Goal: Navigation & Orientation: Find specific page/section

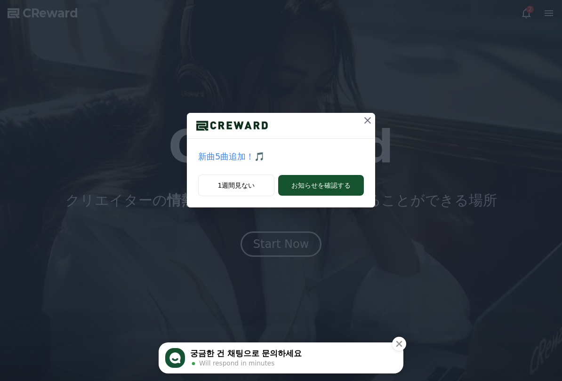
click at [366, 118] on icon at bounding box center [367, 120] width 11 height 11
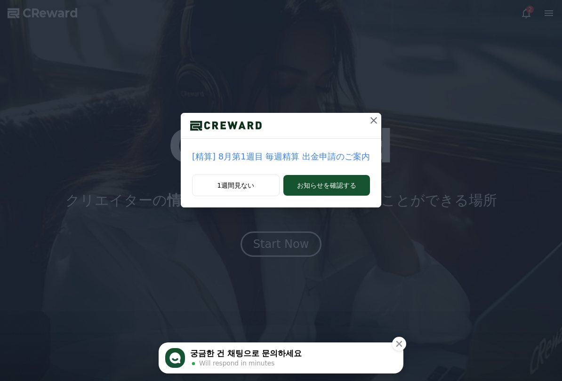
click at [366, 128] on button at bounding box center [373, 120] width 15 height 15
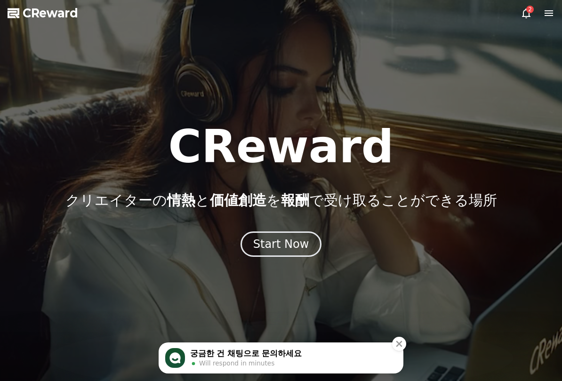
click at [315, 240] on button "Start Now" at bounding box center [281, 244] width 81 height 25
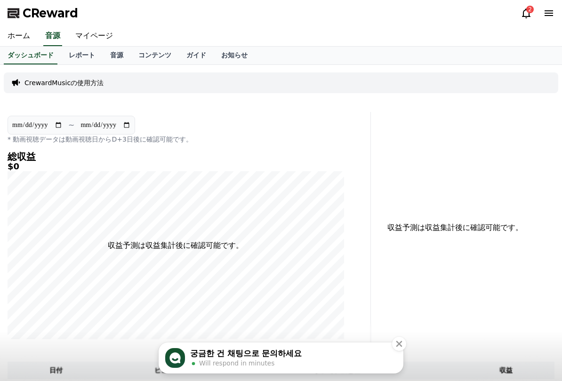
click at [73, 32] on link "マイページ" at bounding box center [94, 36] width 53 height 20
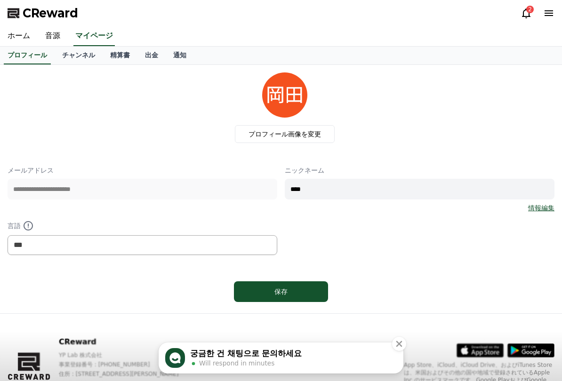
click at [77, 49] on link "チャンネル" at bounding box center [79, 56] width 48 height 18
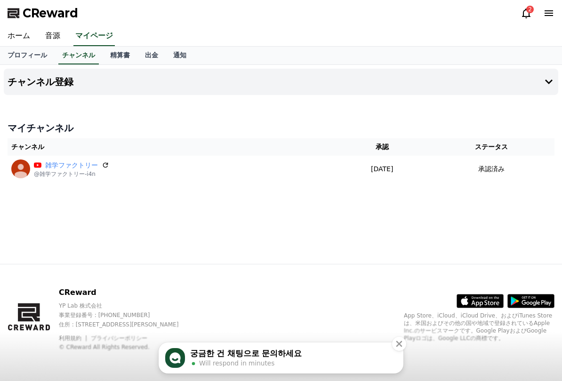
click at [48, 32] on link "音源" at bounding box center [53, 36] width 30 height 20
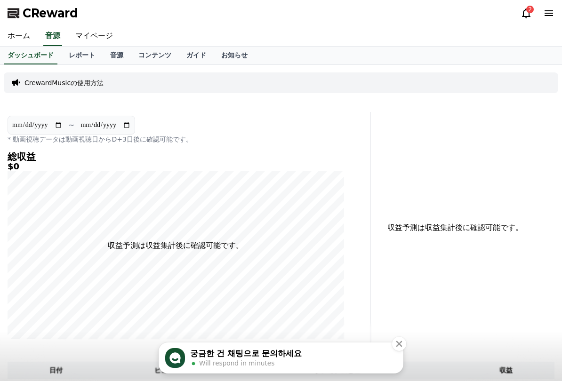
click at [104, 52] on link "音源" at bounding box center [117, 56] width 28 height 18
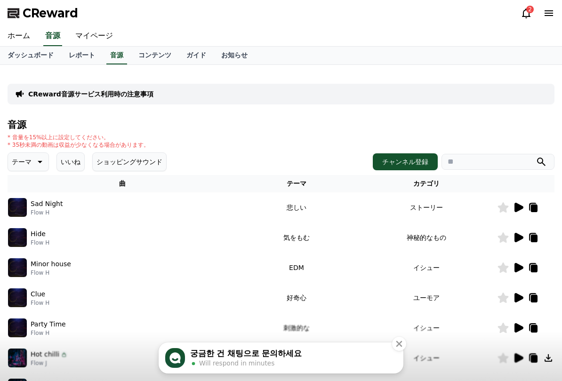
click at [535, 213] on icon at bounding box center [533, 207] width 11 height 11
click at [515, 210] on icon at bounding box center [519, 207] width 9 height 9
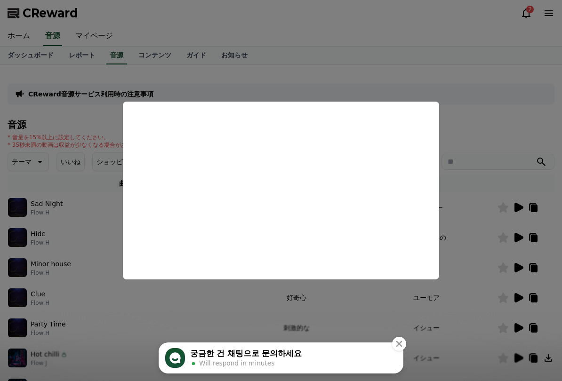
click at [471, 282] on button "close modal" at bounding box center [281, 190] width 562 height 381
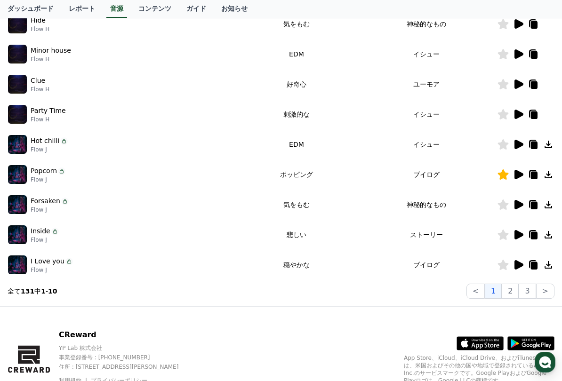
scroll to position [213, 0]
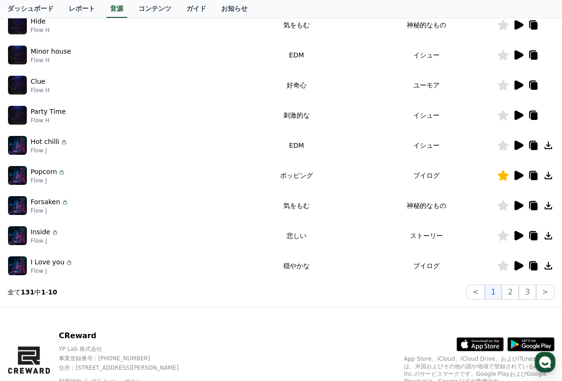
click at [552, 179] on icon at bounding box center [548, 175] width 11 height 11
click at [549, 175] on icon at bounding box center [549, 176] width 8 height 8
click at [551, 176] on icon at bounding box center [548, 175] width 11 height 11
click at [550, 174] on icon at bounding box center [548, 175] width 11 height 11
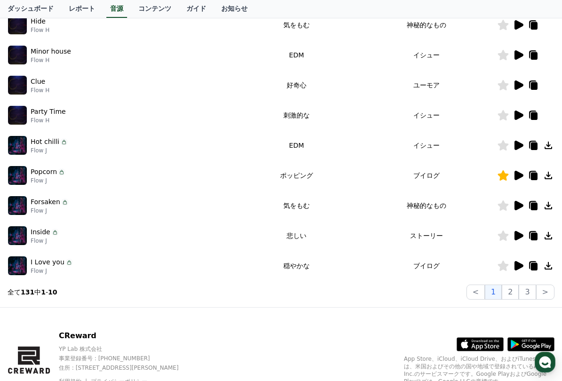
click at [550, 174] on icon at bounding box center [548, 175] width 11 height 11
click at [547, 181] on icon at bounding box center [548, 175] width 11 height 11
click at [547, 181] on td at bounding box center [525, 176] width 57 height 30
click at [548, 178] on icon at bounding box center [548, 175] width 11 height 11
click at [552, 180] on icon at bounding box center [548, 175] width 11 height 11
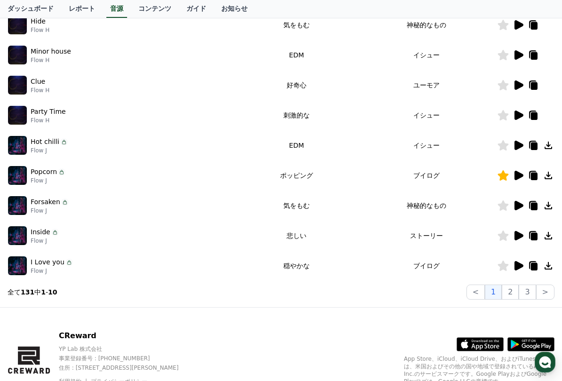
click at [556, 174] on div "CReward音源サービス利用時の注意事項 音源 * 音量を15%以上に設定してください。 * 35秒未満の動画は収益が少なくなる場合があります。 テーマ い…" at bounding box center [281, 80] width 555 height 448
click at [552, 178] on icon at bounding box center [549, 176] width 8 height 8
click at [552, 177] on icon at bounding box center [549, 176] width 8 height 8
click at [550, 180] on icon at bounding box center [548, 175] width 11 height 11
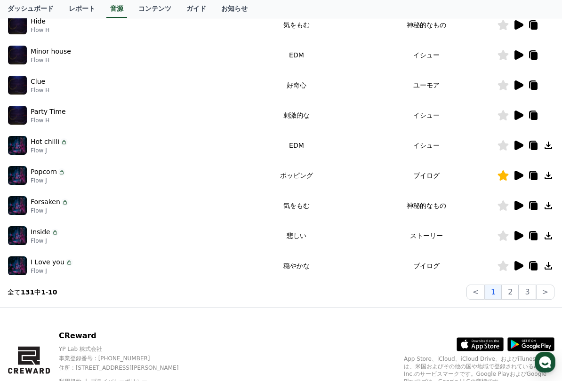
click at [549, 177] on icon at bounding box center [549, 176] width 8 height 8
click at [534, 182] on td at bounding box center [525, 176] width 57 height 30
click at [533, 181] on td at bounding box center [525, 176] width 57 height 30
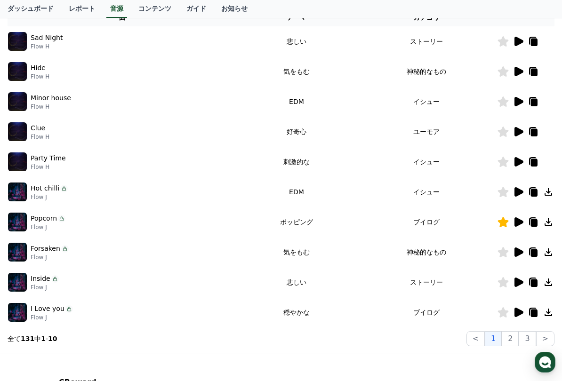
scroll to position [163, 0]
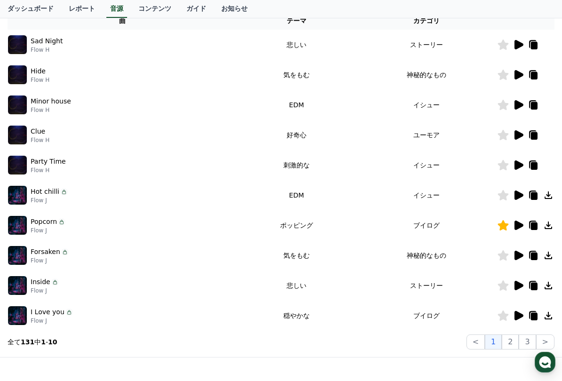
click at [549, 225] on icon at bounding box center [549, 226] width 8 height 8
click at [550, 226] on icon at bounding box center [549, 226] width 8 height 8
click at [549, 196] on icon at bounding box center [549, 196] width 8 height 8
click at [552, 194] on icon at bounding box center [548, 195] width 11 height 11
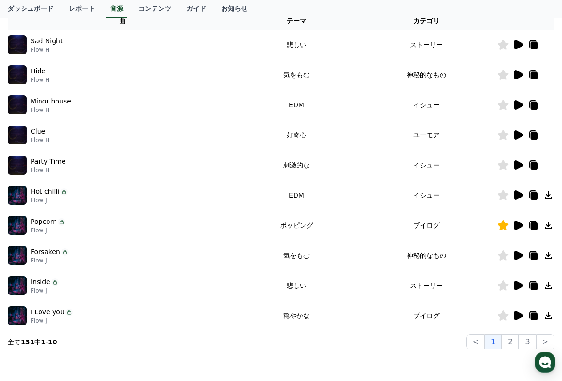
click at [549, 198] on icon at bounding box center [548, 195] width 11 height 11
click at [549, 197] on icon at bounding box center [548, 195] width 11 height 11
click at [543, 202] on td at bounding box center [525, 195] width 57 height 30
click at [543, 227] on icon at bounding box center [548, 225] width 11 height 11
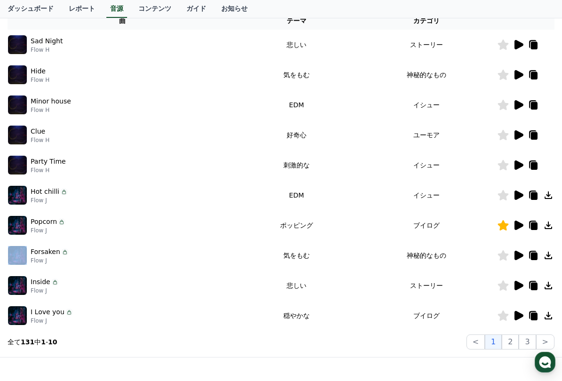
click at [549, 227] on icon at bounding box center [548, 225] width 11 height 11
click at [543, 226] on icon at bounding box center [548, 225] width 11 height 11
click at [541, 227] on div at bounding box center [526, 225] width 57 height 11
click at [540, 227] on div at bounding box center [526, 225] width 57 height 11
click at [541, 224] on div at bounding box center [526, 225] width 57 height 11
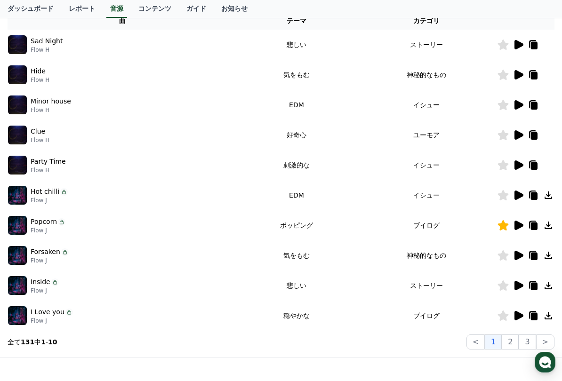
click at [16, 226] on img at bounding box center [17, 225] width 19 height 19
click at [17, 235] on td "Popcorn Flow J" at bounding box center [123, 226] width 230 height 30
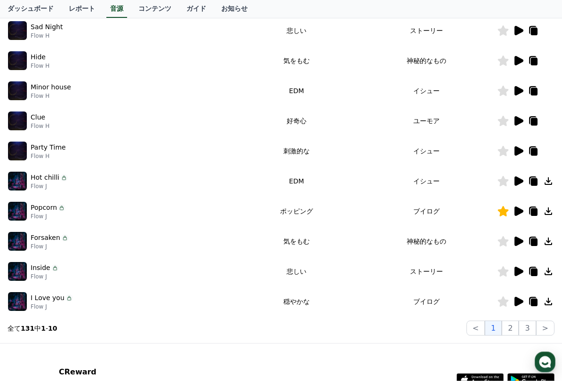
scroll to position [239, 0]
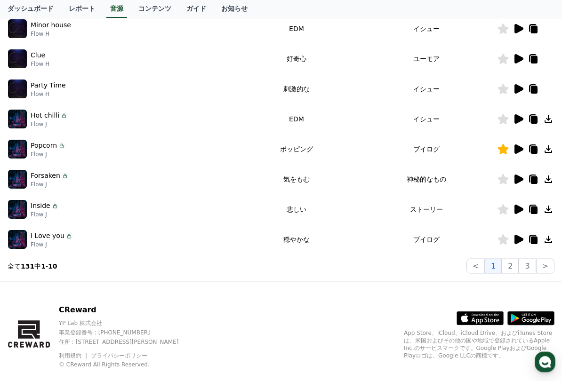
click at [527, 156] on td at bounding box center [525, 150] width 57 height 30
click at [513, 153] on icon at bounding box center [518, 149] width 11 height 11
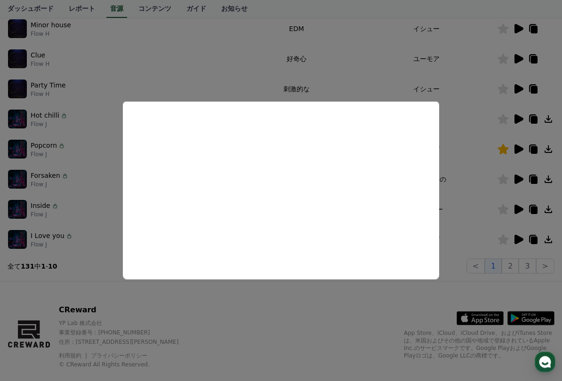
scroll to position [239, 0]
click at [463, 242] on button "close modal" at bounding box center [281, 190] width 562 height 381
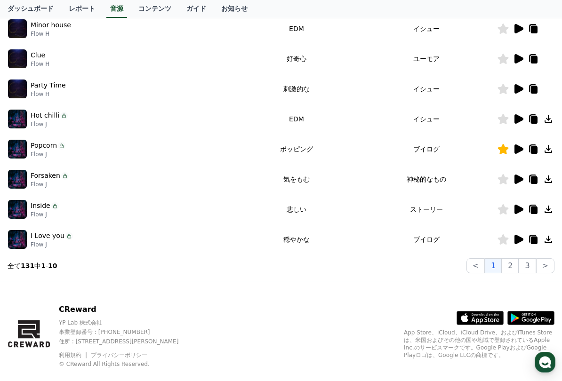
click at [550, 150] on icon at bounding box center [548, 149] width 11 height 11
click at [551, 150] on icon at bounding box center [548, 149] width 11 height 11
click at [553, 150] on icon at bounding box center [548, 149] width 11 height 11
click at [552, 149] on icon at bounding box center [548, 149] width 11 height 11
click at [532, 156] on td at bounding box center [525, 149] width 57 height 30
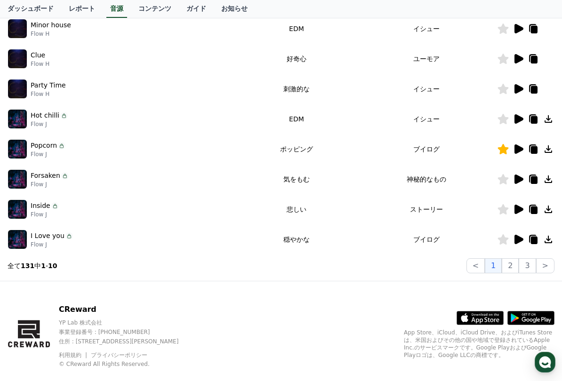
click at [535, 151] on icon at bounding box center [534, 150] width 7 height 8
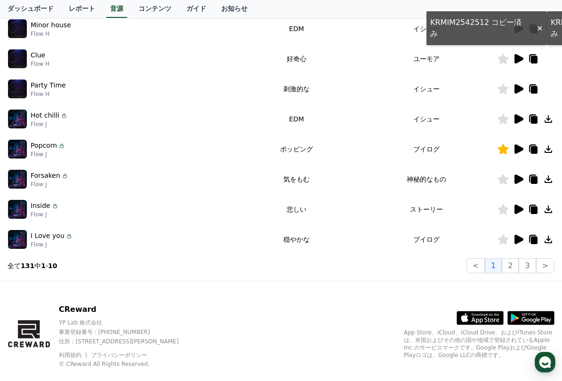
click at [553, 151] on icon at bounding box center [548, 149] width 11 height 11
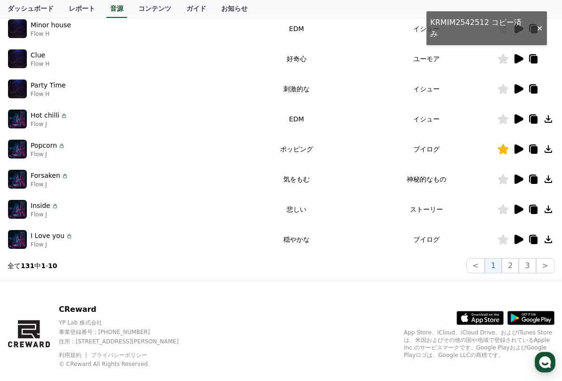
click at [553, 151] on icon at bounding box center [548, 149] width 11 height 11
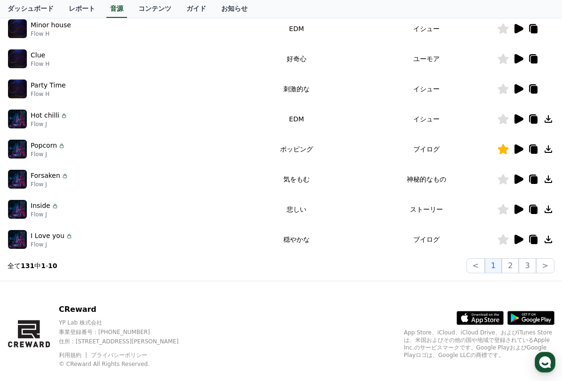
click at [551, 152] on icon at bounding box center [548, 149] width 11 height 11
click at [553, 150] on icon at bounding box center [548, 149] width 11 height 11
click at [552, 150] on icon at bounding box center [548, 149] width 11 height 11
click at [552, 152] on icon at bounding box center [549, 150] width 8 height 8
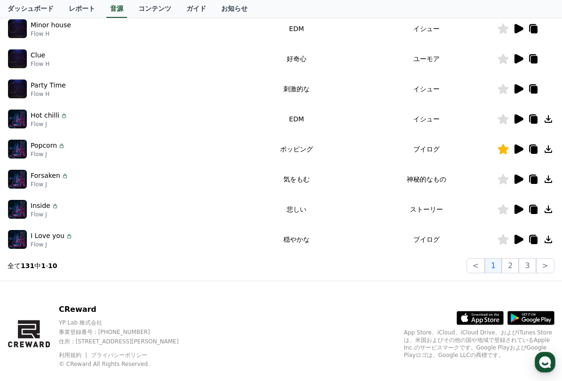
click at [552, 151] on icon at bounding box center [549, 150] width 8 height 8
click at [552, 153] on icon at bounding box center [548, 149] width 11 height 11
click at [552, 152] on icon at bounding box center [549, 150] width 8 height 8
click at [553, 153] on icon at bounding box center [548, 149] width 11 height 11
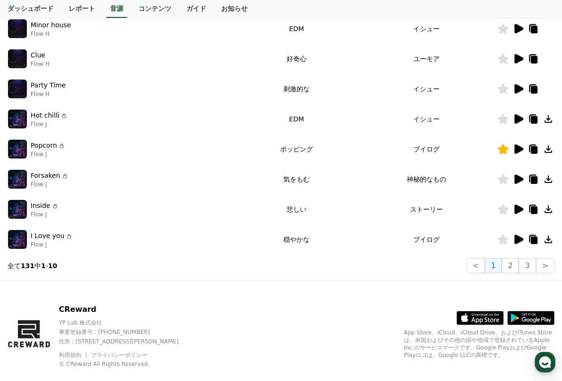
click at [555, 151] on td at bounding box center [525, 149] width 57 height 30
click at [554, 150] on icon at bounding box center [548, 149] width 11 height 11
click at [553, 154] on icon at bounding box center [548, 149] width 11 height 11
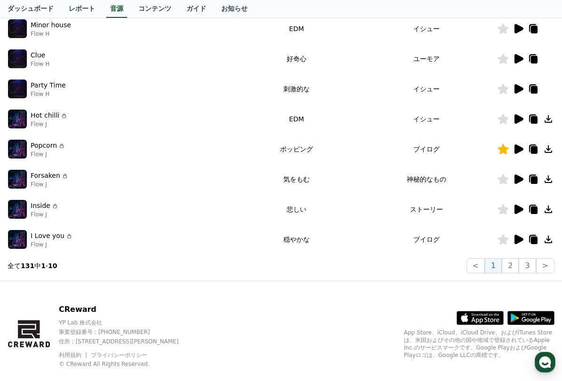
click at [553, 155] on td at bounding box center [525, 149] width 57 height 30
click at [553, 154] on icon at bounding box center [548, 149] width 11 height 11
click at [553, 153] on icon at bounding box center [548, 149] width 11 height 11
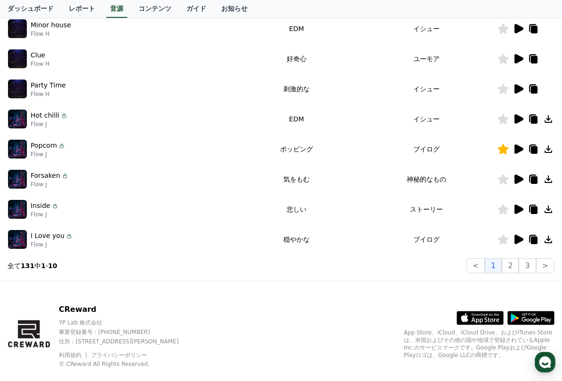
click at [556, 150] on div "CReward音源サービス利用時の注意事項 音源 * 音量を15%以上に設定してください。 * 35秒未満の動画は収益が少なくなる場合があります。 テーマ い…" at bounding box center [281, 54] width 555 height 448
click at [555, 147] on div "CReward音源サービス利用時の注意事項 音源 * 音量を15%以上に設定してください。 * 35秒未満の動画は収益が少なくなる場合があります。 テーマ い…" at bounding box center [281, 54] width 555 height 448
click at [554, 151] on icon at bounding box center [548, 149] width 11 height 11
click at [554, 150] on icon at bounding box center [548, 149] width 11 height 11
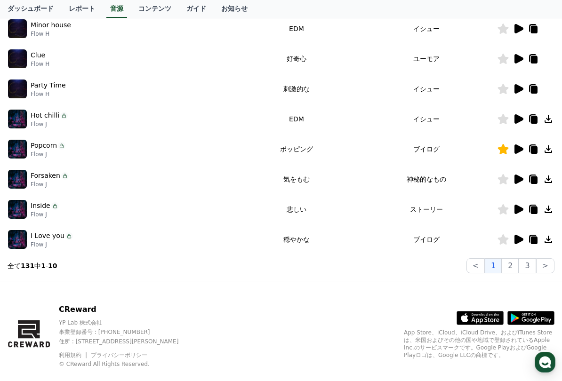
click at [557, 149] on div "CReward音源サービス利用時の注意事項 音源 * 音量を15%以上に設定してください。 * 35秒未満の動画は収益が少なくなる場合があります。 テーマ い…" at bounding box center [281, 54] width 555 height 448
click at [555, 148] on div "CReward音源サービス利用時の注意事項 音源 * 音量を15%以上に設定してください。 * 35秒未満の動画は収益が少なくなる場合があります。 テーマ い…" at bounding box center [281, 54] width 555 height 448
click at [550, 153] on icon at bounding box center [549, 150] width 8 height 8
click at [550, 152] on icon at bounding box center [548, 149] width 11 height 11
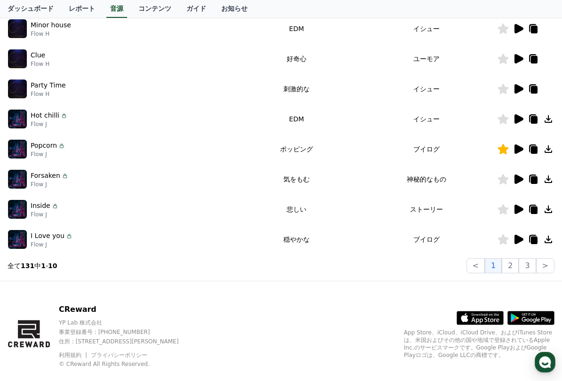
click at [549, 152] on icon at bounding box center [548, 149] width 11 height 11
click at [551, 153] on icon at bounding box center [549, 150] width 8 height 8
click at [550, 152] on icon at bounding box center [549, 150] width 8 height 8
click at [551, 154] on icon at bounding box center [548, 149] width 11 height 11
click at [548, 183] on icon at bounding box center [549, 180] width 8 height 8
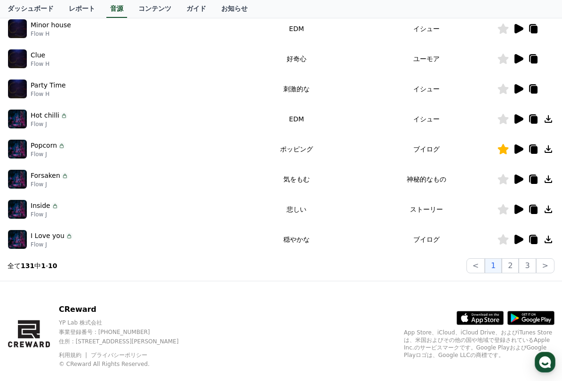
click at [548, 183] on icon at bounding box center [549, 180] width 8 height 8
click at [548, 185] on td at bounding box center [525, 179] width 57 height 30
click at [548, 156] on td at bounding box center [525, 149] width 57 height 30
click at [550, 154] on icon at bounding box center [548, 149] width 11 height 11
click at [550, 153] on icon at bounding box center [549, 150] width 8 height 8
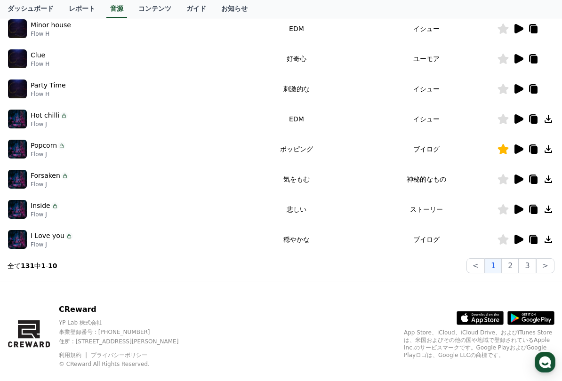
click at [551, 153] on icon at bounding box center [549, 150] width 8 height 8
click at [546, 272] on button ">" at bounding box center [545, 266] width 18 height 15
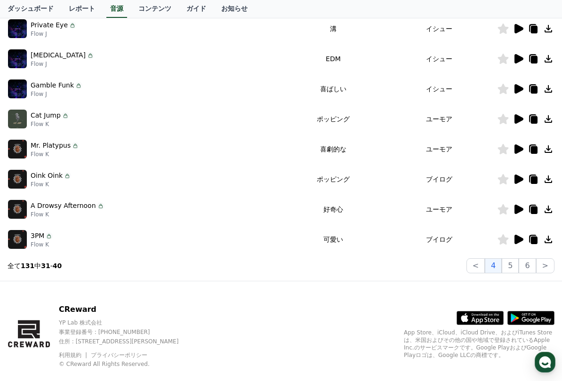
click at [545, 214] on icon at bounding box center [548, 209] width 11 height 11
click at [550, 214] on icon at bounding box center [548, 209] width 11 height 11
click at [549, 214] on icon at bounding box center [548, 209] width 11 height 11
click at [551, 214] on icon at bounding box center [548, 209] width 11 height 11
click at [550, 247] on td at bounding box center [525, 240] width 57 height 30
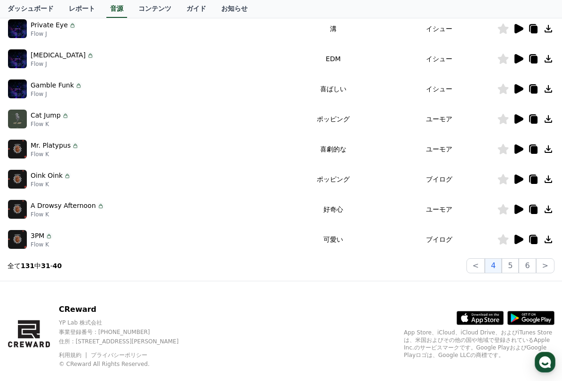
click at [544, 247] on td at bounding box center [525, 240] width 57 height 30
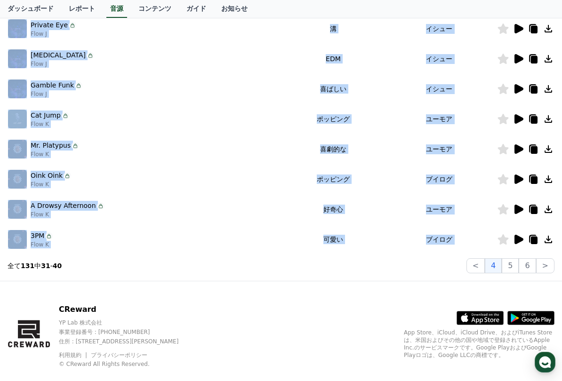
click at [548, 258] on div "音源 * 音量を15%以上に設定してください。 * 35秒未満の動画は収益が少なくなる場合があります。 テーマ いいね ショッピングサウンド チャンネル登録 …" at bounding box center [281, 76] width 547 height 393
click at [550, 241] on icon at bounding box center [548, 239] width 11 height 11
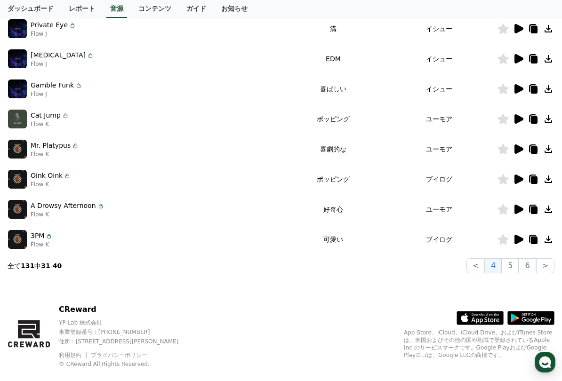
click at [550, 240] on icon at bounding box center [549, 240] width 8 height 8
click at [542, 242] on div at bounding box center [526, 239] width 57 height 11
click at [541, 243] on div at bounding box center [526, 239] width 57 height 11
click at [547, 214] on icon at bounding box center [548, 209] width 11 height 11
click at [547, 213] on icon at bounding box center [549, 210] width 8 height 8
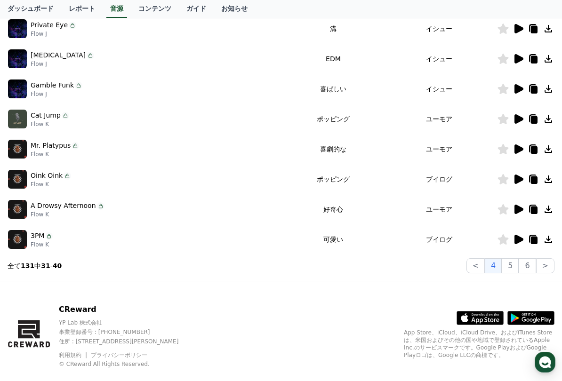
click at [544, 219] on td at bounding box center [525, 209] width 57 height 30
click at [546, 224] on td at bounding box center [525, 209] width 57 height 30
click at [548, 217] on td at bounding box center [525, 209] width 57 height 30
click at [548, 215] on td at bounding box center [525, 209] width 57 height 30
click at [547, 214] on icon at bounding box center [548, 209] width 11 height 11
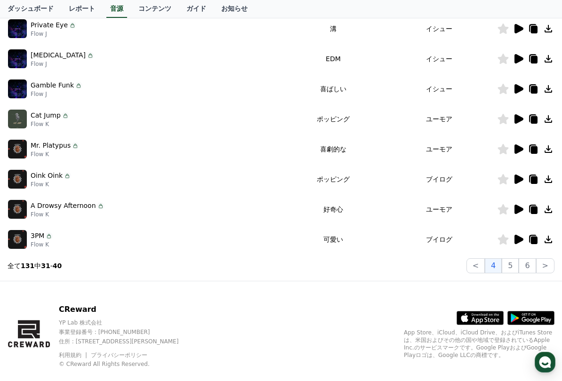
click at [547, 214] on icon at bounding box center [548, 209] width 11 height 11
click at [548, 214] on icon at bounding box center [548, 209] width 11 height 11
click at [549, 176] on icon at bounding box center [549, 180] width 8 height 8
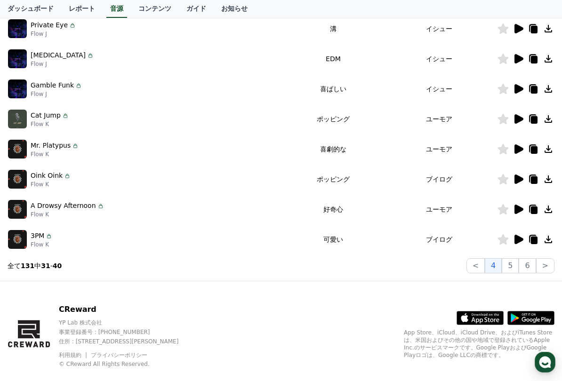
click at [547, 185] on icon at bounding box center [548, 179] width 11 height 11
click at [551, 150] on icon at bounding box center [548, 149] width 11 height 11
click at [547, 148] on icon at bounding box center [549, 150] width 8 height 8
click at [547, 148] on icon at bounding box center [548, 149] width 11 height 11
click at [546, 153] on icon at bounding box center [549, 150] width 8 height 8
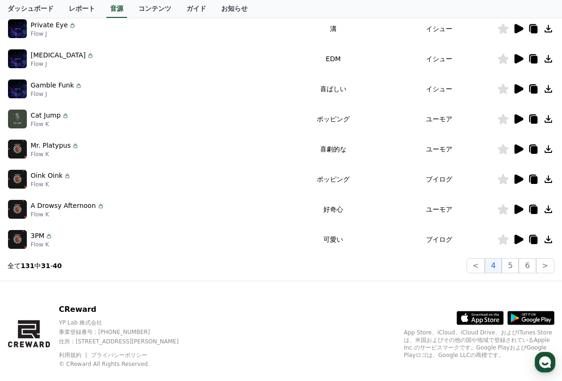
click at [545, 152] on icon at bounding box center [549, 150] width 8 height 8
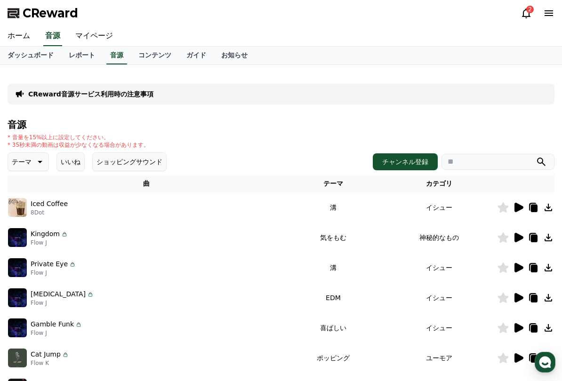
click at [546, 211] on icon at bounding box center [549, 208] width 8 height 8
click at [546, 210] on icon at bounding box center [549, 208] width 8 height 8
click at [545, 214] on td at bounding box center [525, 208] width 57 height 30
click at [549, 210] on icon at bounding box center [548, 207] width 11 height 11
click at [549, 209] on icon at bounding box center [549, 208] width 8 height 8
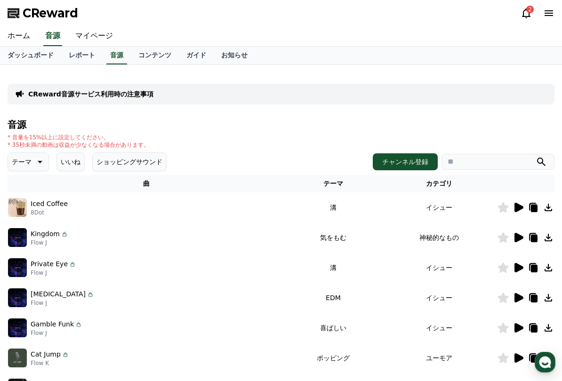
click at [548, 229] on td at bounding box center [525, 238] width 57 height 30
click at [549, 247] on td at bounding box center [525, 238] width 57 height 30
click at [551, 238] on icon at bounding box center [548, 237] width 11 height 11
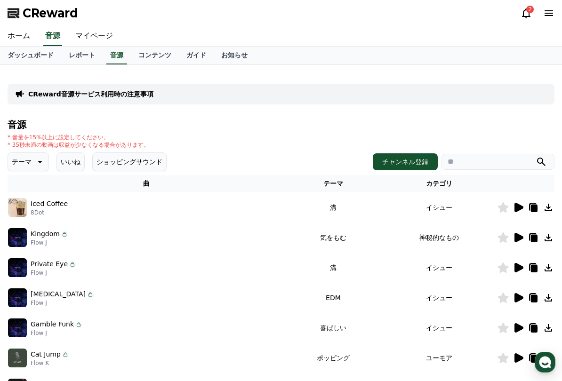
click at [547, 240] on icon at bounding box center [548, 237] width 11 height 11
click at [448, 241] on td "神秘的なもの" at bounding box center [439, 238] width 115 height 30
click at [554, 237] on icon at bounding box center [548, 237] width 11 height 11
click at [553, 237] on icon at bounding box center [548, 237] width 11 height 11
click at [76, 55] on link "レポート" at bounding box center [81, 56] width 41 height 18
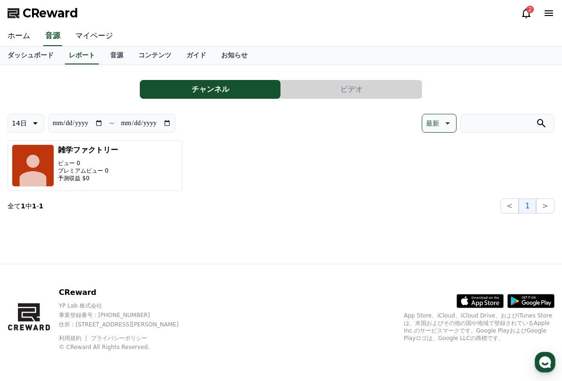
click at [115, 57] on link "音源" at bounding box center [117, 56] width 28 height 18
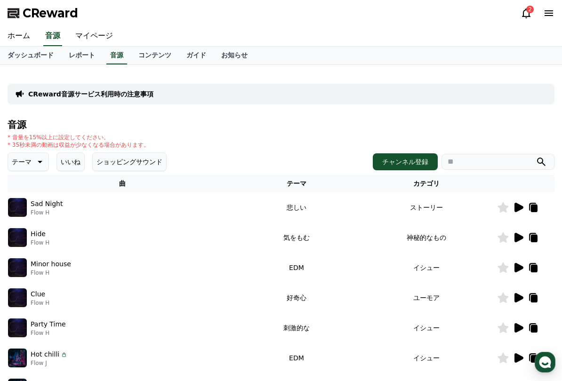
click at [75, 51] on link "レポート" at bounding box center [81, 56] width 41 height 18
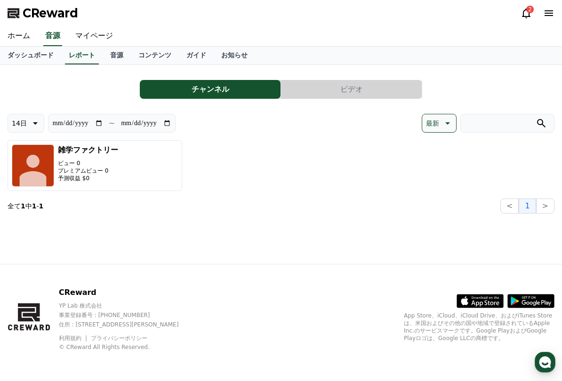
click at [111, 54] on link "音源" at bounding box center [117, 56] width 28 height 18
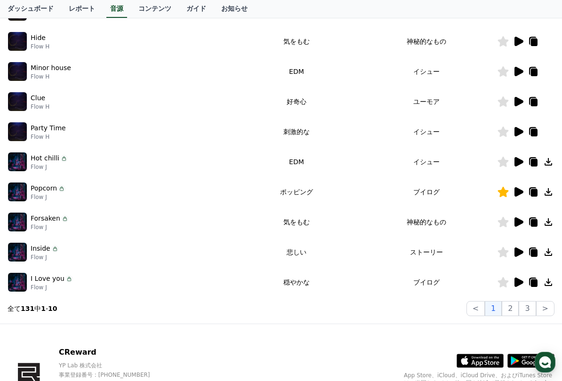
scroll to position [256, 0]
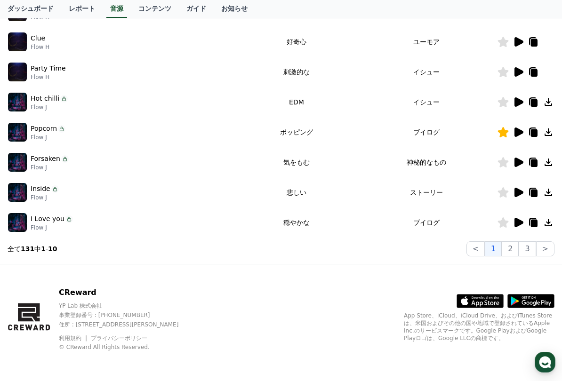
click at [554, 219] on icon at bounding box center [548, 222] width 11 height 11
click at [551, 223] on icon at bounding box center [549, 223] width 8 height 8
click at [553, 221] on icon at bounding box center [548, 222] width 11 height 11
click at [552, 221] on icon at bounding box center [548, 222] width 11 height 11
click at [549, 133] on icon at bounding box center [549, 133] width 8 height 8
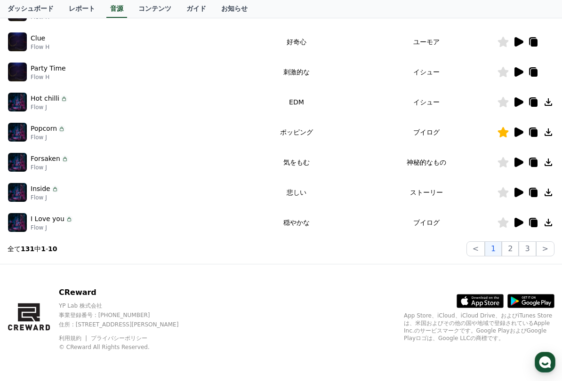
click at [548, 133] on icon at bounding box center [549, 133] width 8 height 8
click at [553, 131] on icon at bounding box center [548, 132] width 11 height 11
click at [552, 131] on icon at bounding box center [548, 132] width 11 height 11
